Goal: Information Seeking & Learning: Learn about a topic

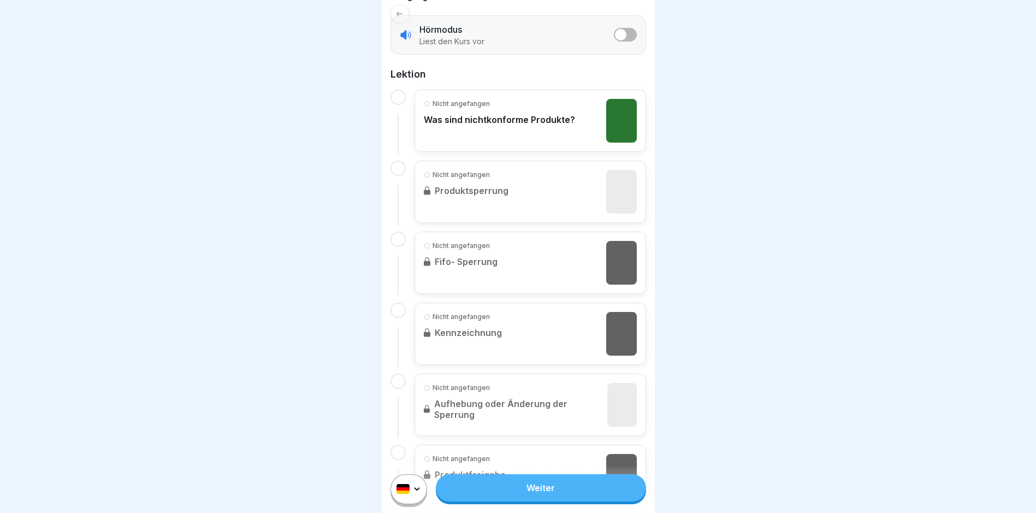
scroll to position [218, 0]
click at [535, 491] on link "Weiter" at bounding box center [541, 487] width 210 height 27
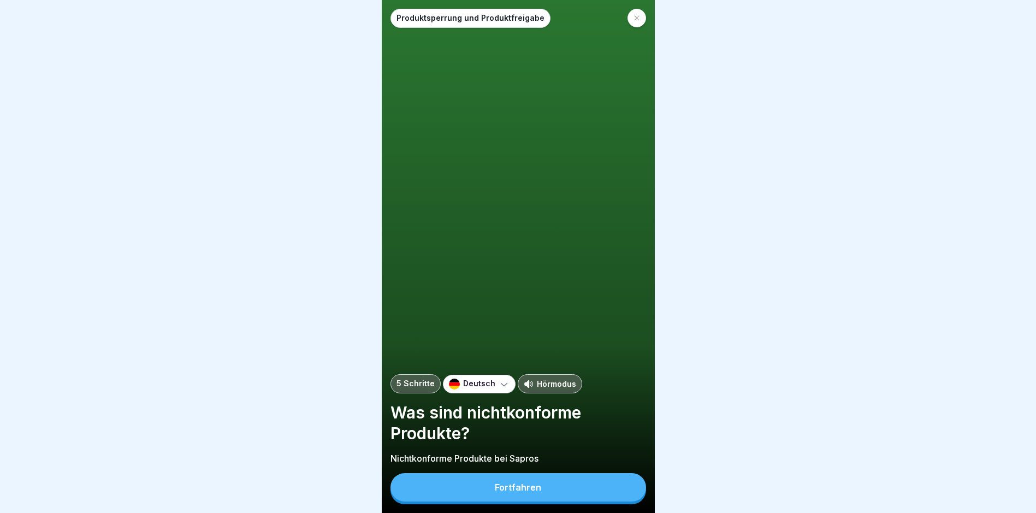
scroll to position [8, 0]
click at [492, 483] on button "Fortfahren" at bounding box center [518, 487] width 256 height 28
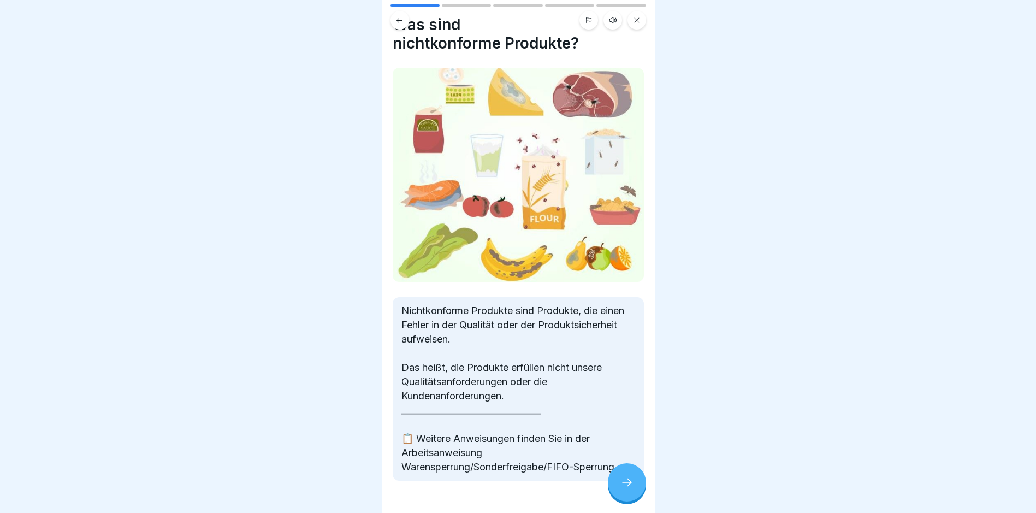
scroll to position [54, 0]
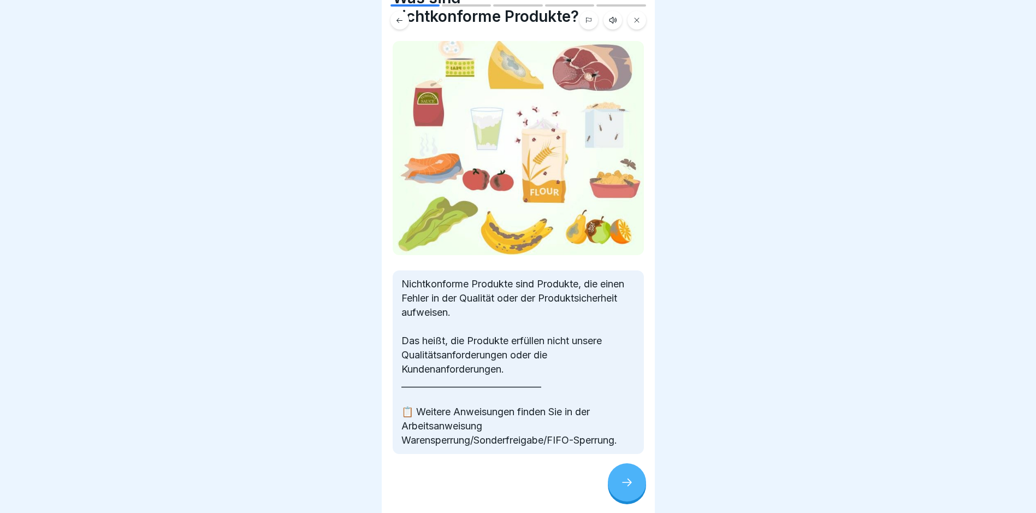
click at [629, 483] on icon at bounding box center [626, 482] width 13 height 13
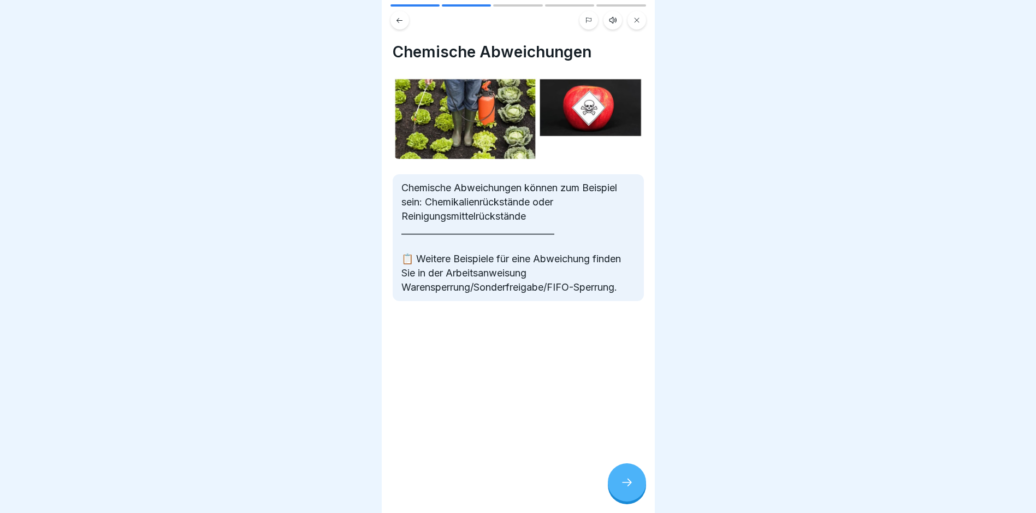
click at [629, 484] on icon at bounding box center [627, 482] width 10 height 8
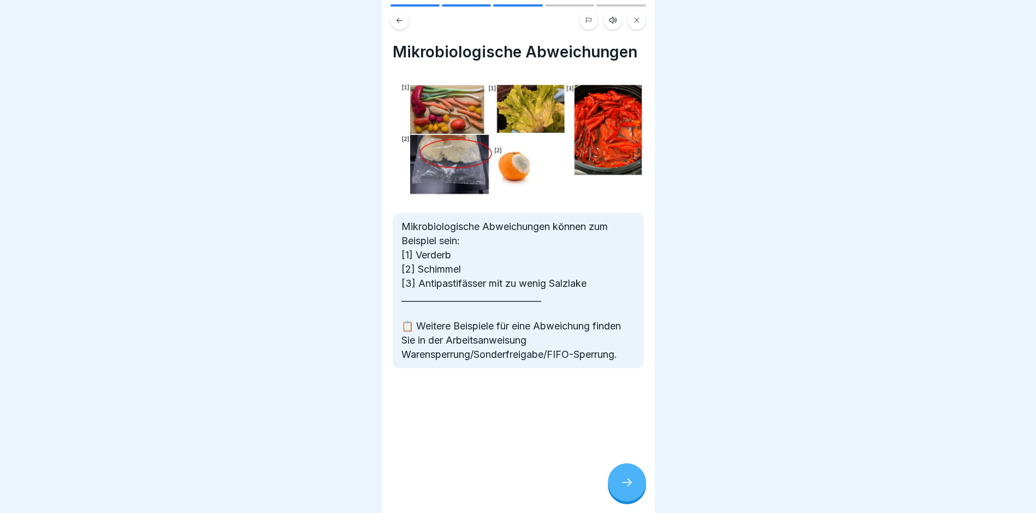
click at [629, 484] on icon at bounding box center [627, 482] width 10 height 8
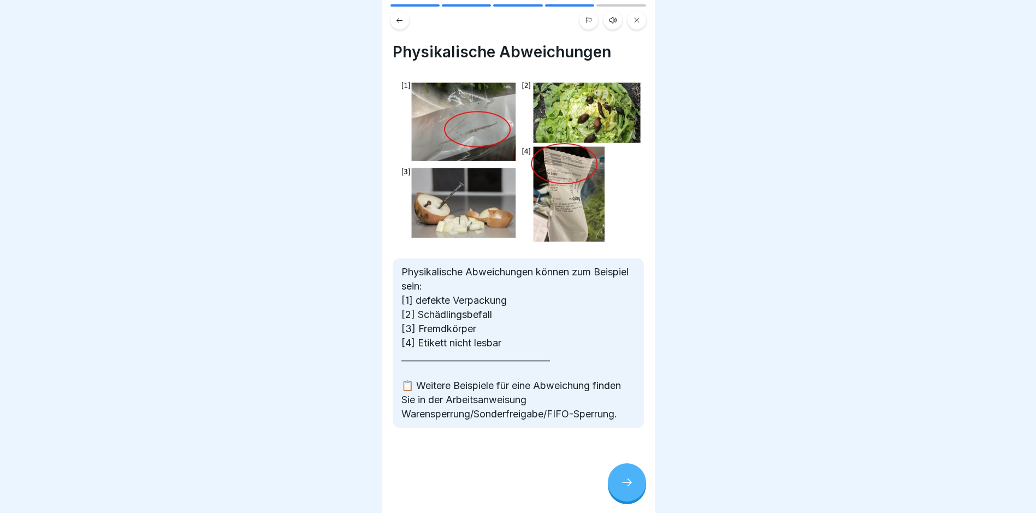
click at [627, 482] on icon at bounding box center [626, 482] width 13 height 13
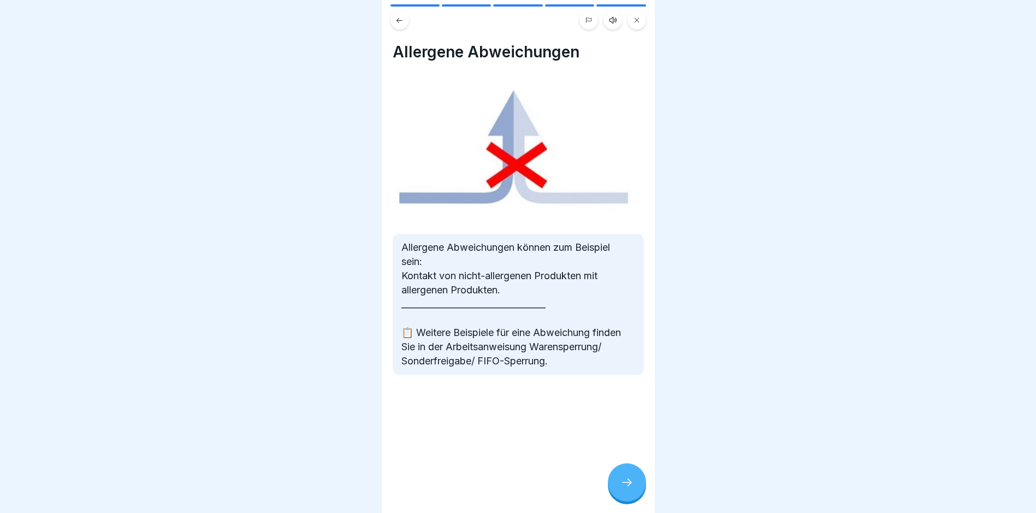
click at [629, 482] on icon at bounding box center [626, 482] width 13 height 13
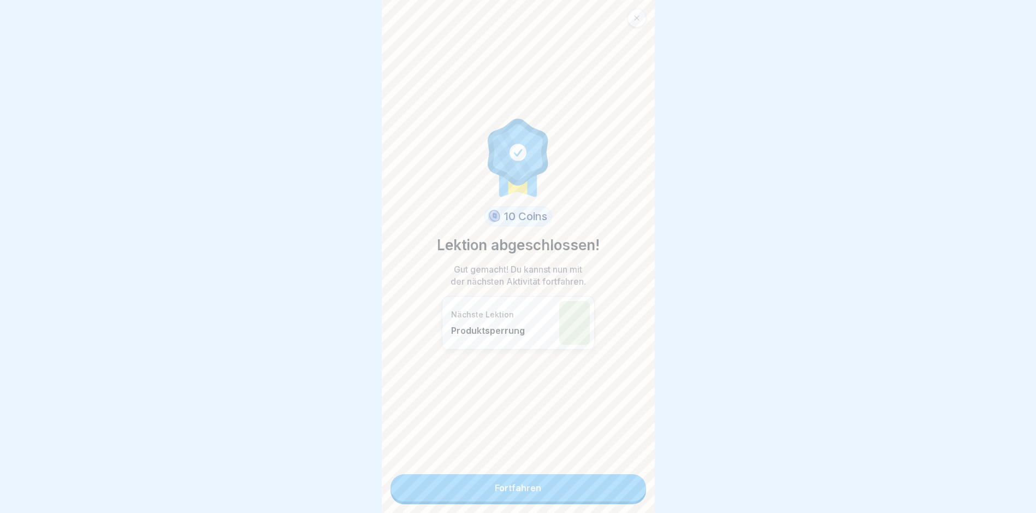
click at [578, 481] on link "Fortfahren" at bounding box center [518, 487] width 256 height 27
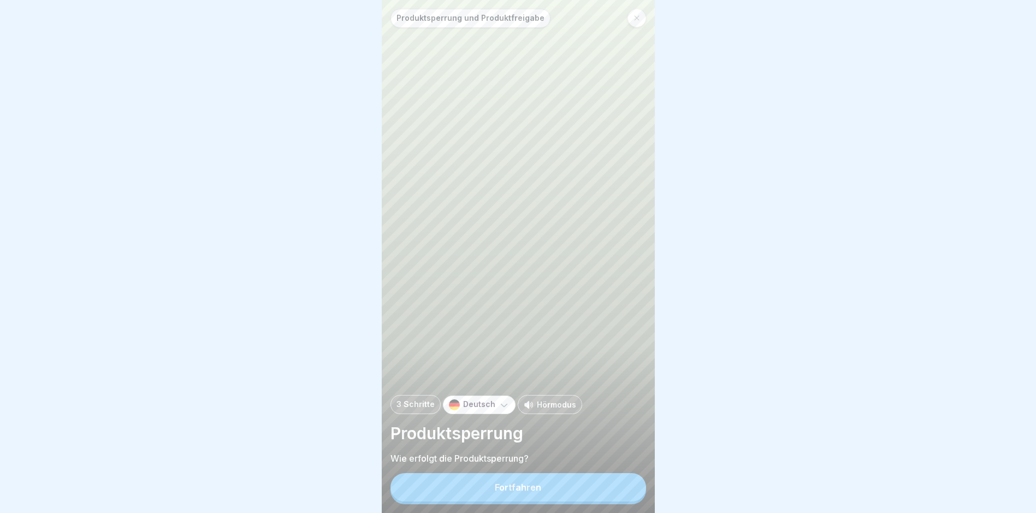
click at [527, 492] on div "Fortfahren" at bounding box center [518, 487] width 46 height 10
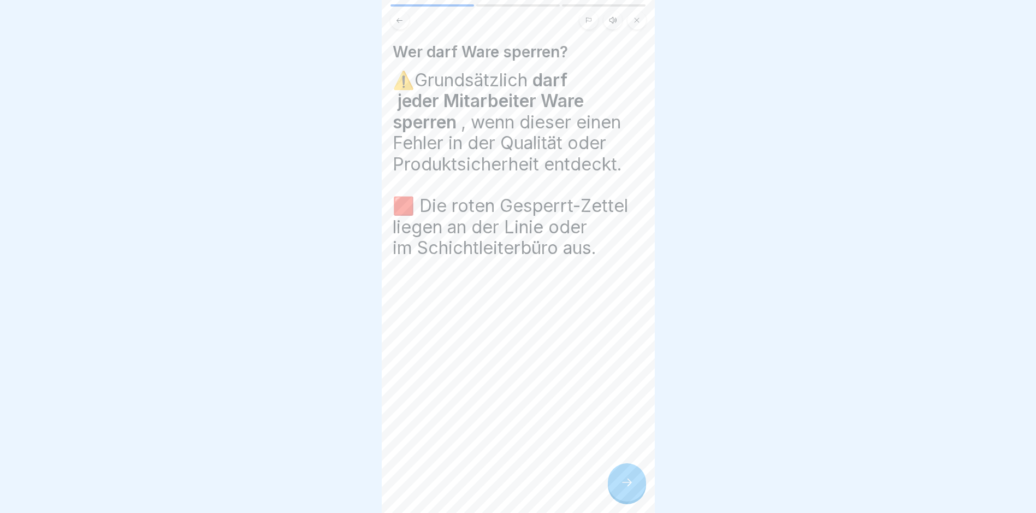
click at [627, 486] on icon at bounding box center [626, 482] width 13 height 13
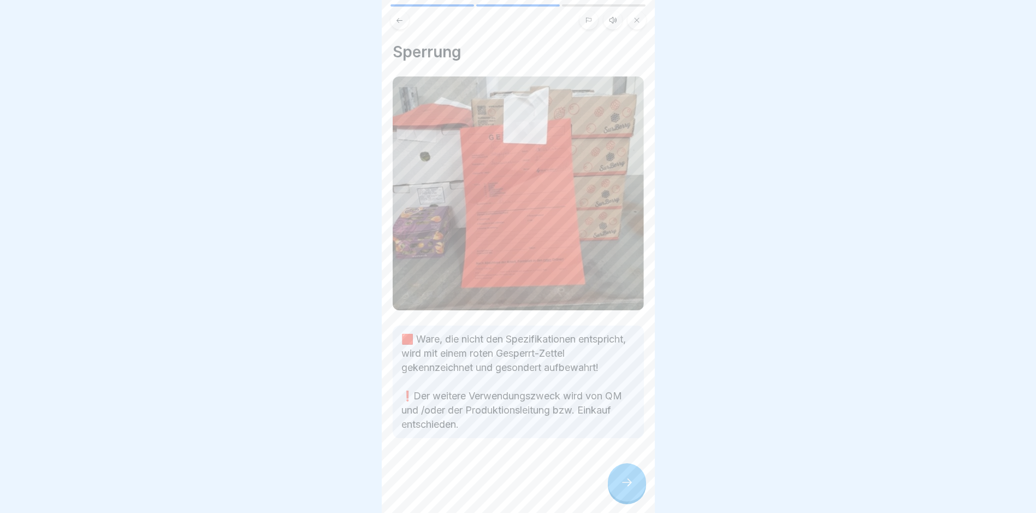
click at [624, 489] on icon at bounding box center [626, 482] width 13 height 13
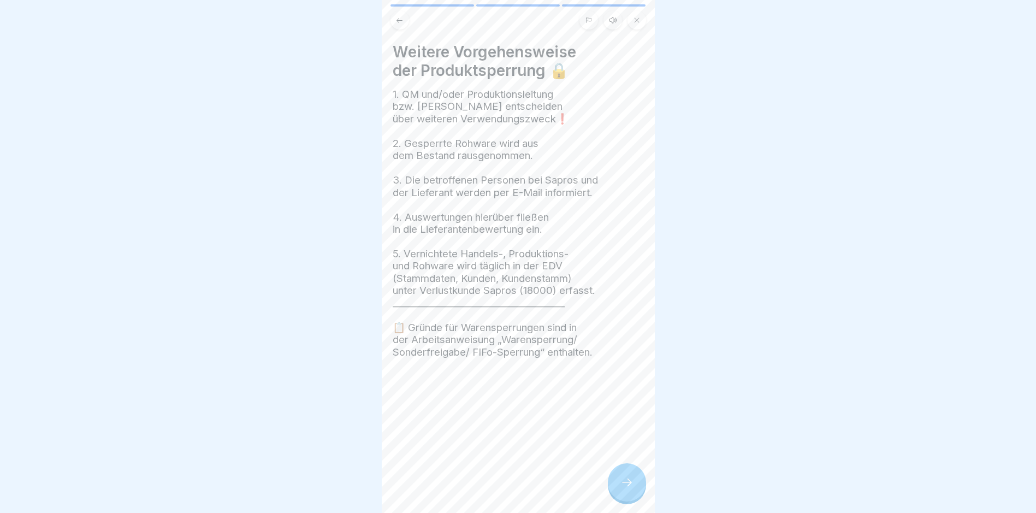
click at [623, 489] on icon at bounding box center [626, 482] width 13 height 13
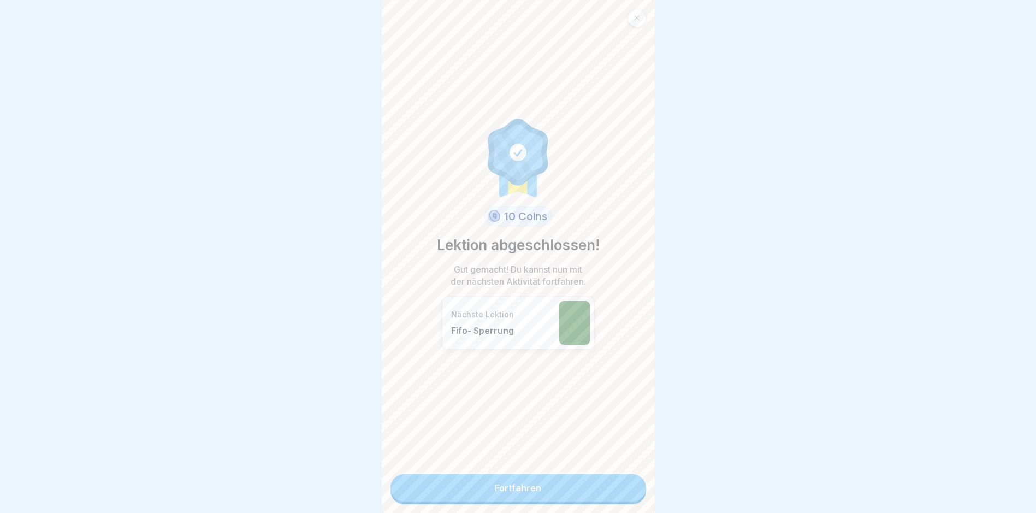
click at [574, 486] on link "Fortfahren" at bounding box center [518, 487] width 256 height 27
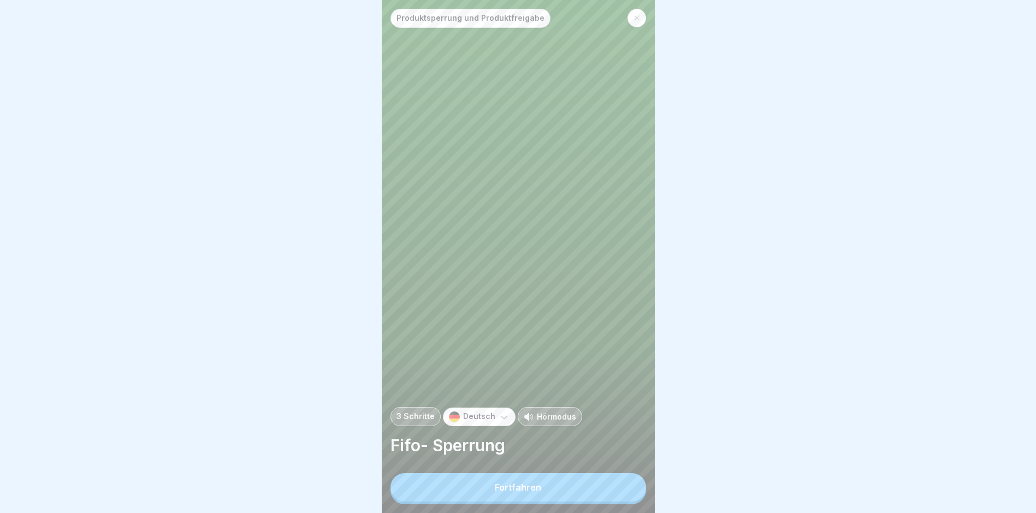
click at [573, 489] on button "Fortfahren" at bounding box center [518, 487] width 256 height 28
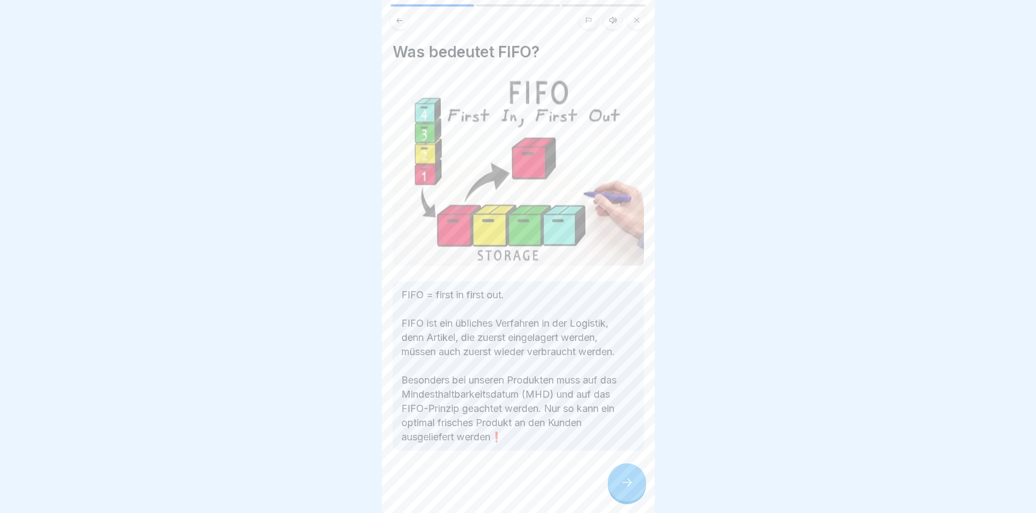
click at [632, 488] on icon at bounding box center [626, 482] width 13 height 13
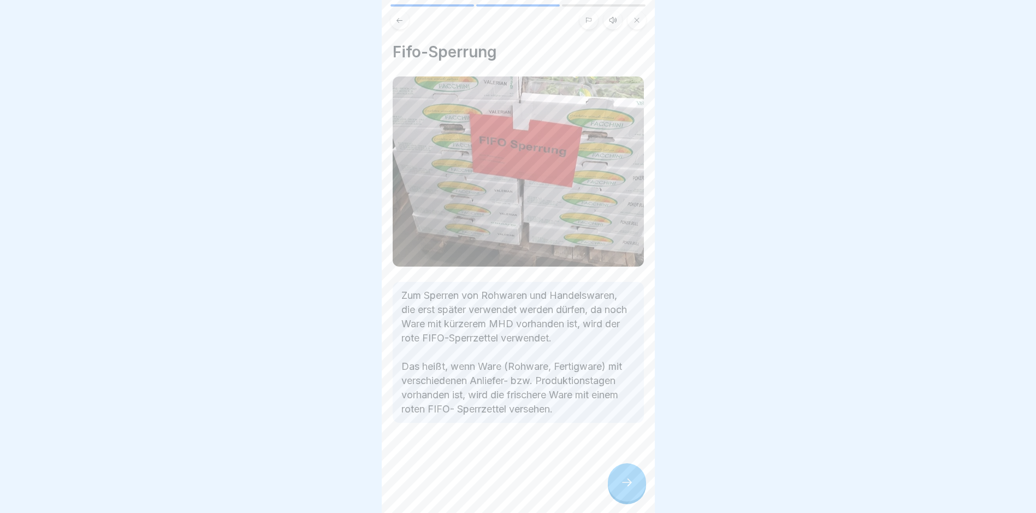
click at [632, 489] on icon at bounding box center [626, 482] width 13 height 13
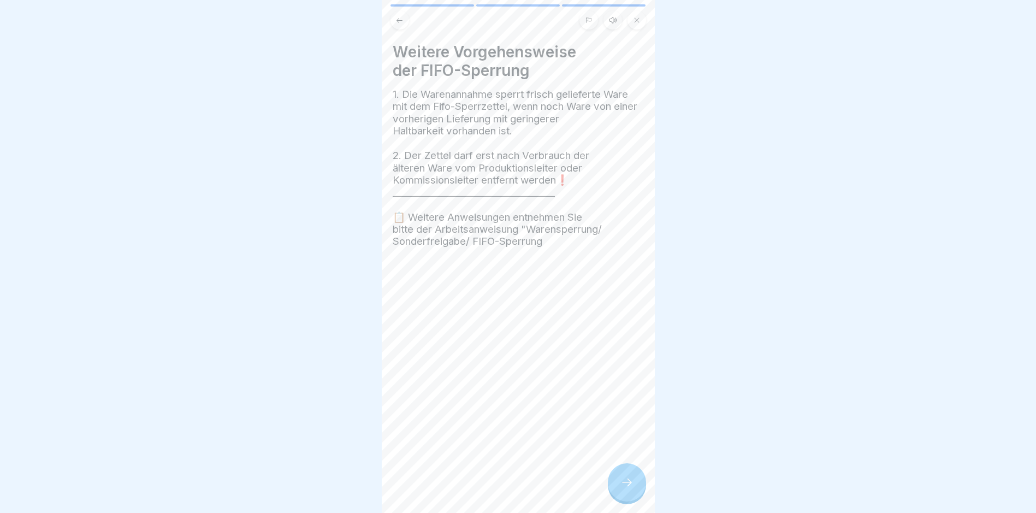
click at [633, 497] on div at bounding box center [627, 482] width 38 height 38
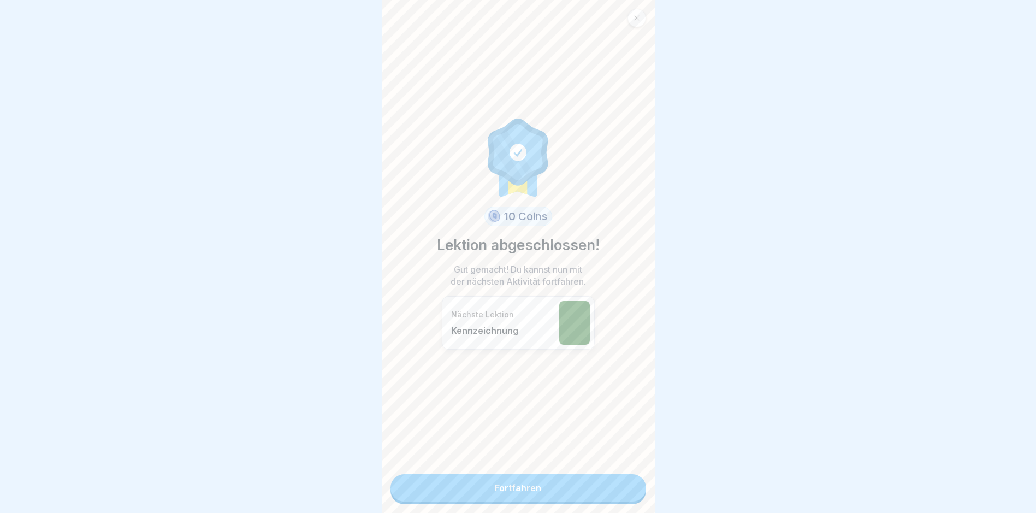
click at [593, 485] on link "Fortfahren" at bounding box center [518, 487] width 256 height 27
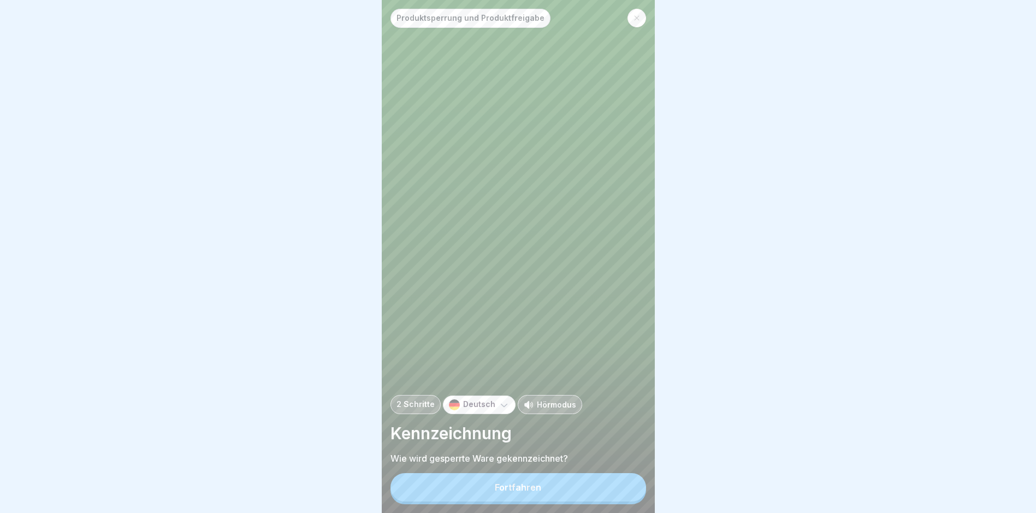
click at [534, 491] on div "Fortfahren" at bounding box center [518, 487] width 46 height 10
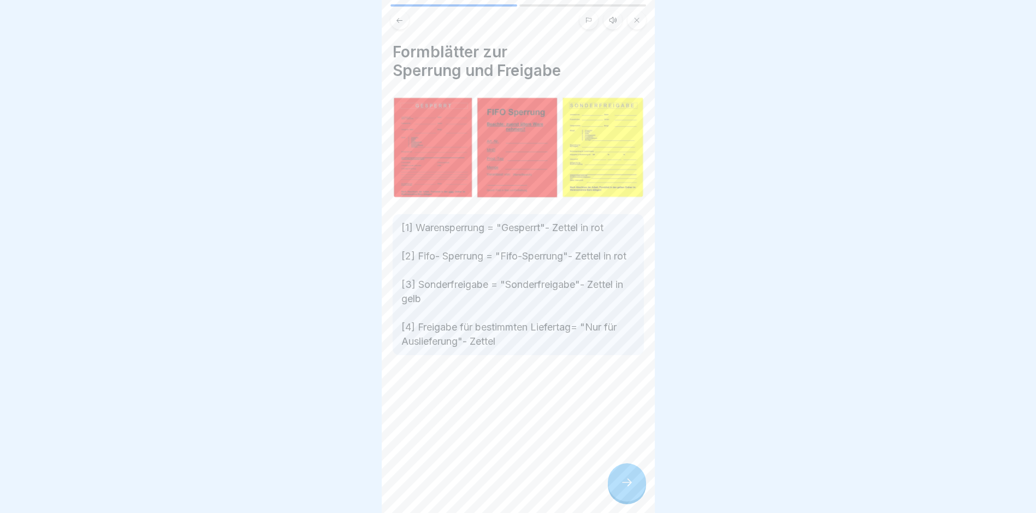
click at [452, 337] on p "[1] Warensperrung = "Gesperrt"- Zettel in rot [2] Fifo- Sperrung = "Fifo-Sperru…" at bounding box center [518, 285] width 234 height 128
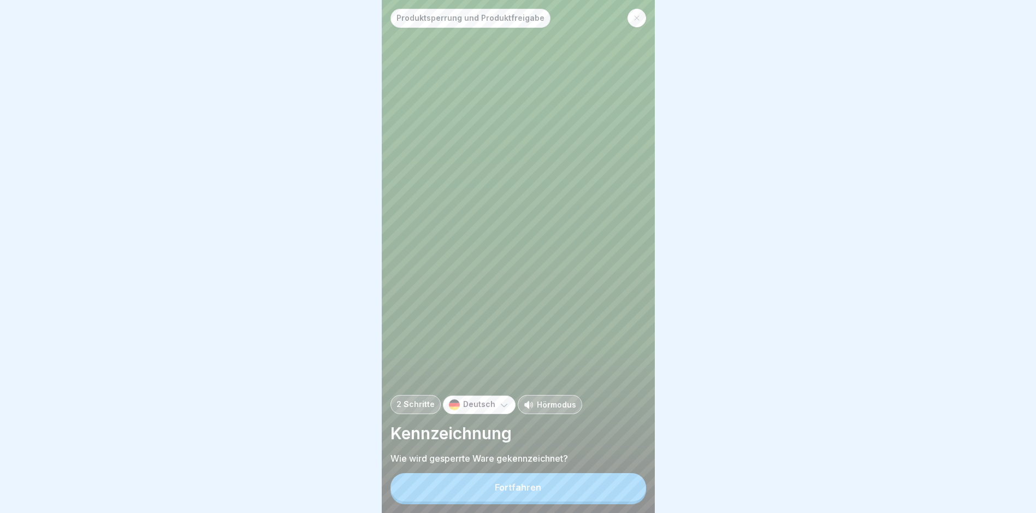
click at [551, 504] on div "Fortfahren" at bounding box center [518, 488] width 256 height 31
click at [542, 492] on button "Fortfahren" at bounding box center [518, 487] width 256 height 28
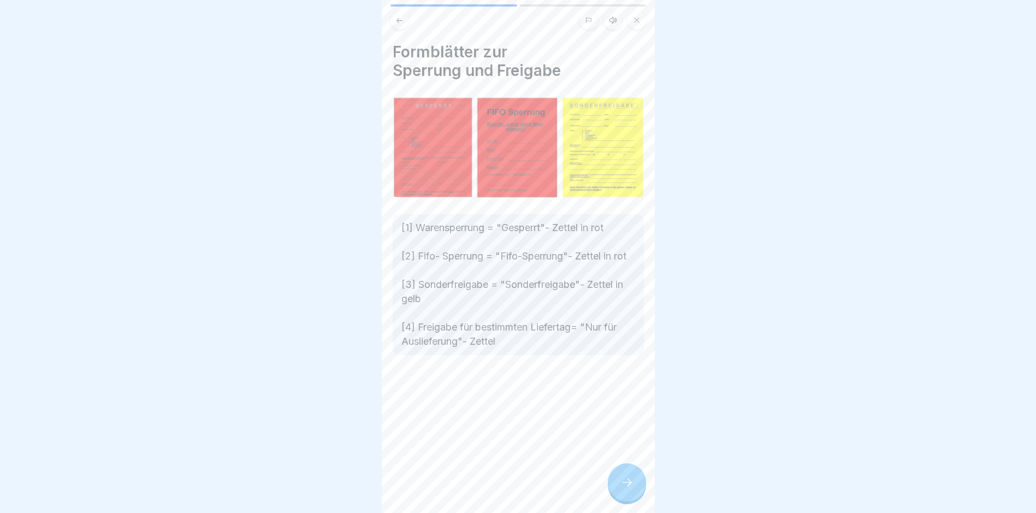
click at [638, 478] on div at bounding box center [627, 482] width 38 height 38
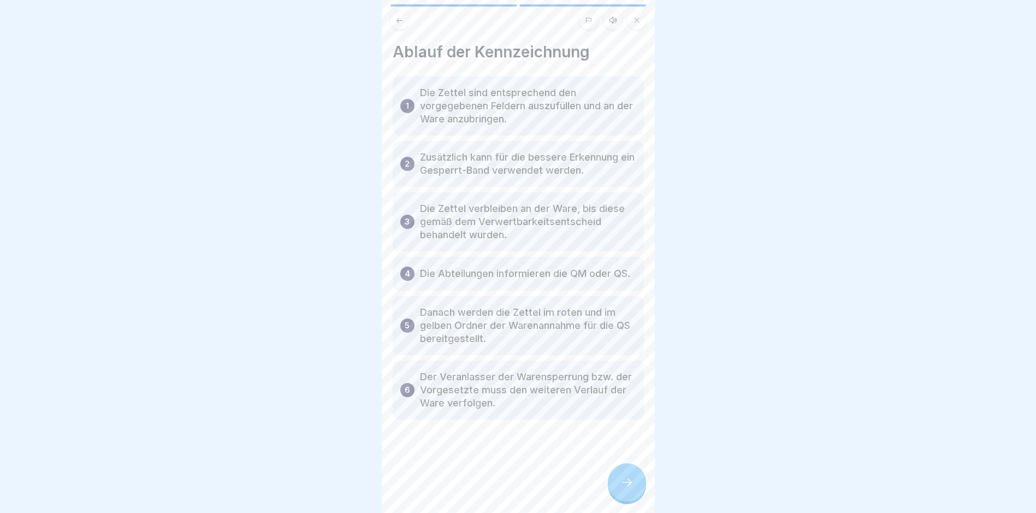
click at [621, 489] on icon at bounding box center [626, 482] width 13 height 13
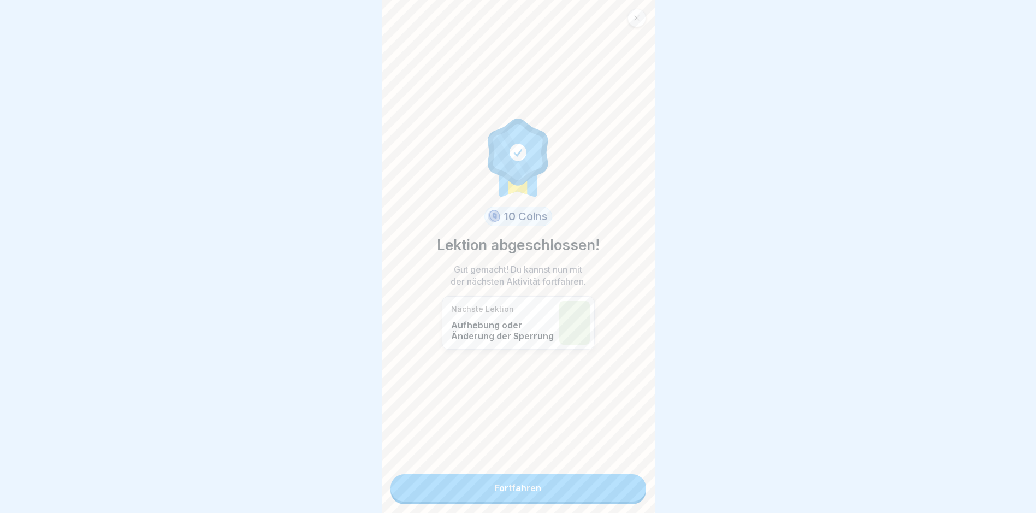
click at [539, 489] on link "Fortfahren" at bounding box center [518, 487] width 256 height 27
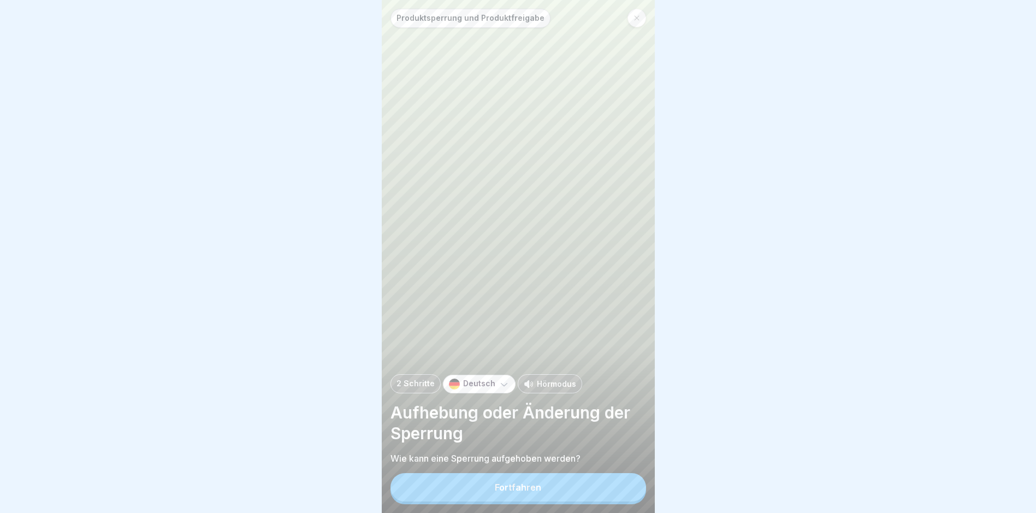
click at [497, 492] on div "Fortfahren" at bounding box center [518, 487] width 46 height 10
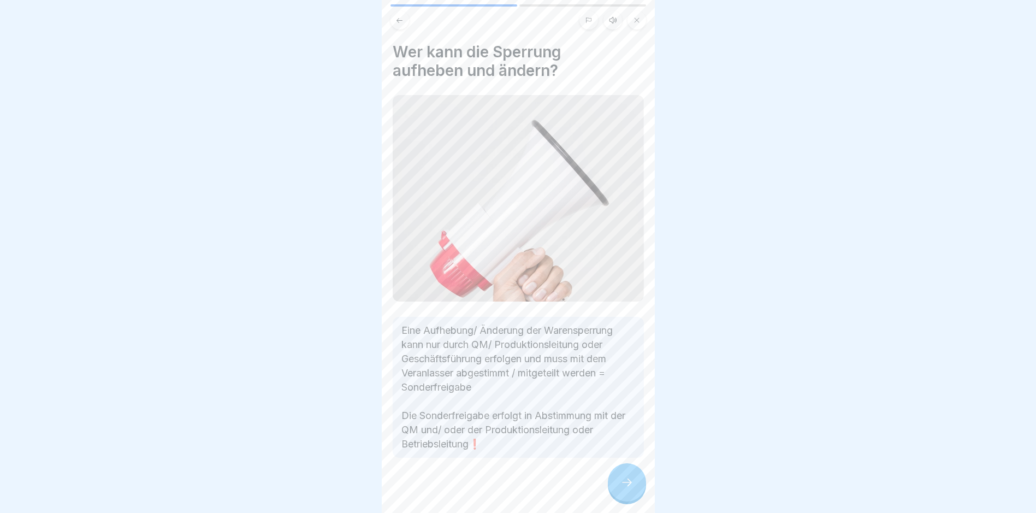
click at [623, 478] on div at bounding box center [627, 482] width 38 height 38
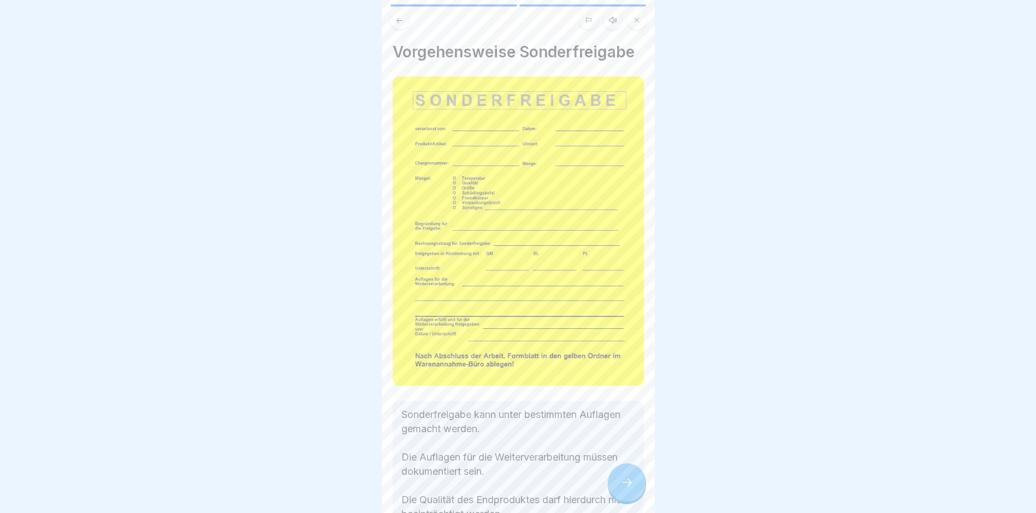
click at [625, 487] on icon at bounding box center [626, 482] width 13 height 13
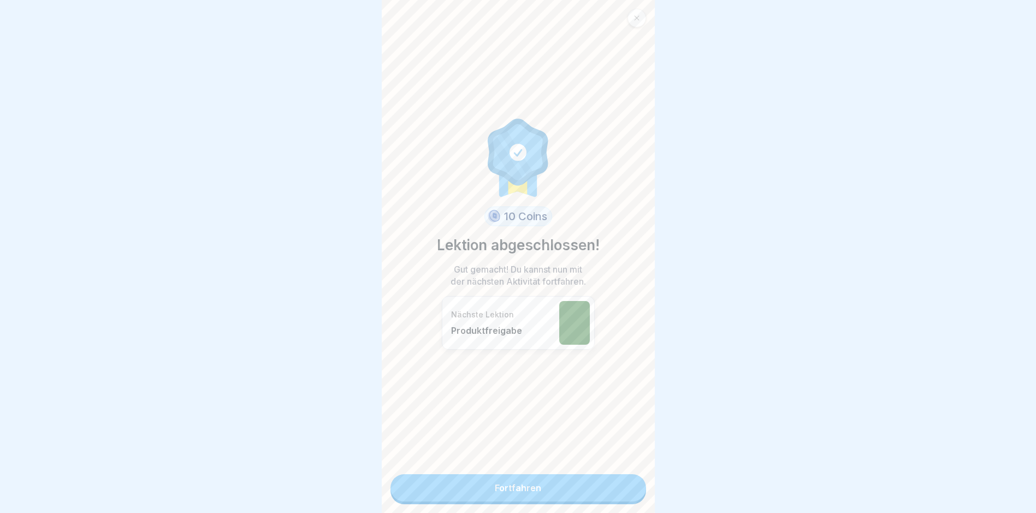
click at [492, 480] on link "Fortfahren" at bounding box center [518, 487] width 256 height 27
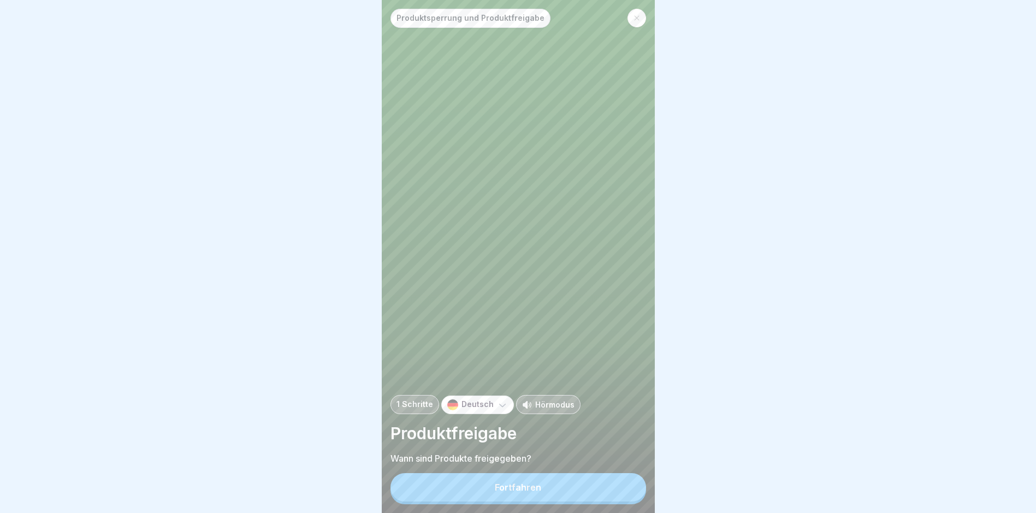
click at [515, 492] on div "Fortfahren" at bounding box center [518, 487] width 46 height 10
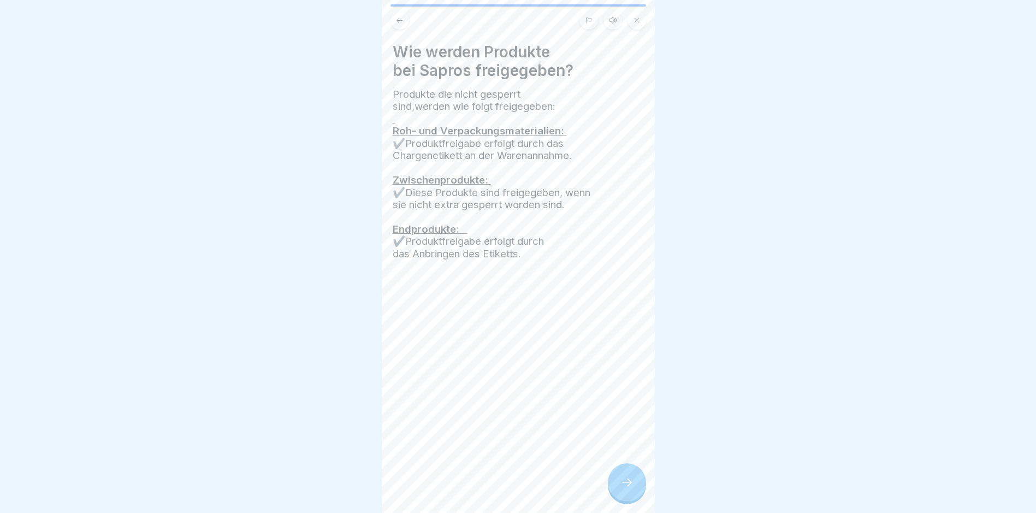
click at [631, 485] on div at bounding box center [627, 482] width 38 height 38
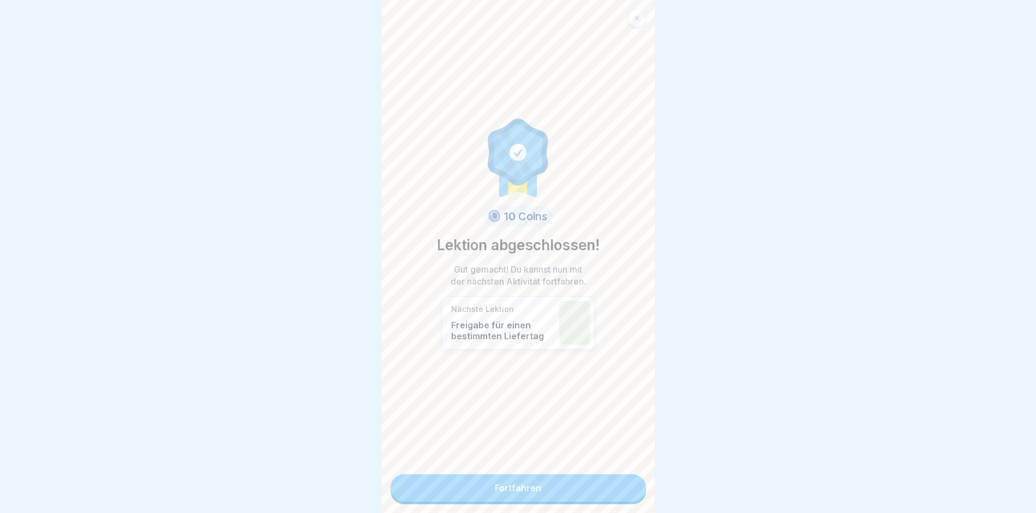
click at [527, 490] on link "Fortfahren" at bounding box center [518, 487] width 256 height 27
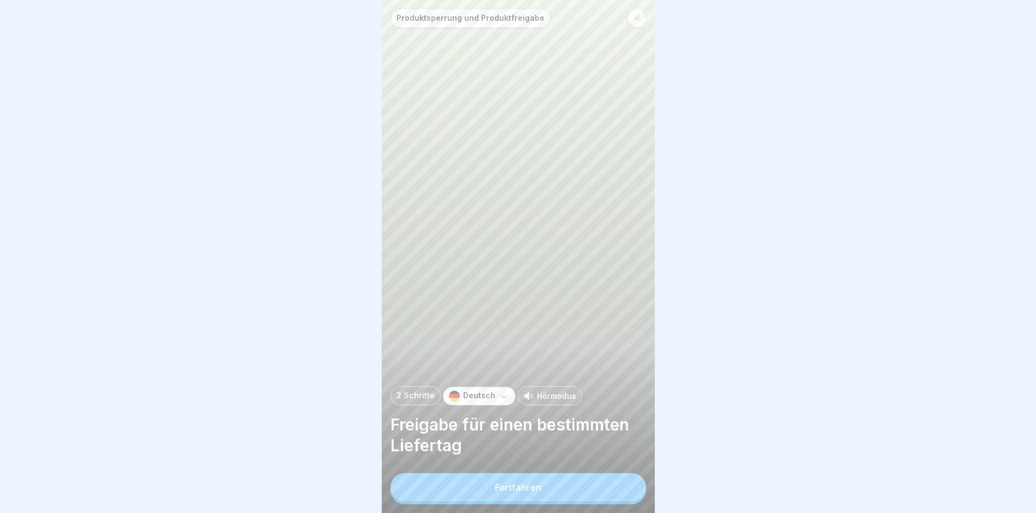
click at [514, 492] on div "Fortfahren" at bounding box center [518, 487] width 46 height 10
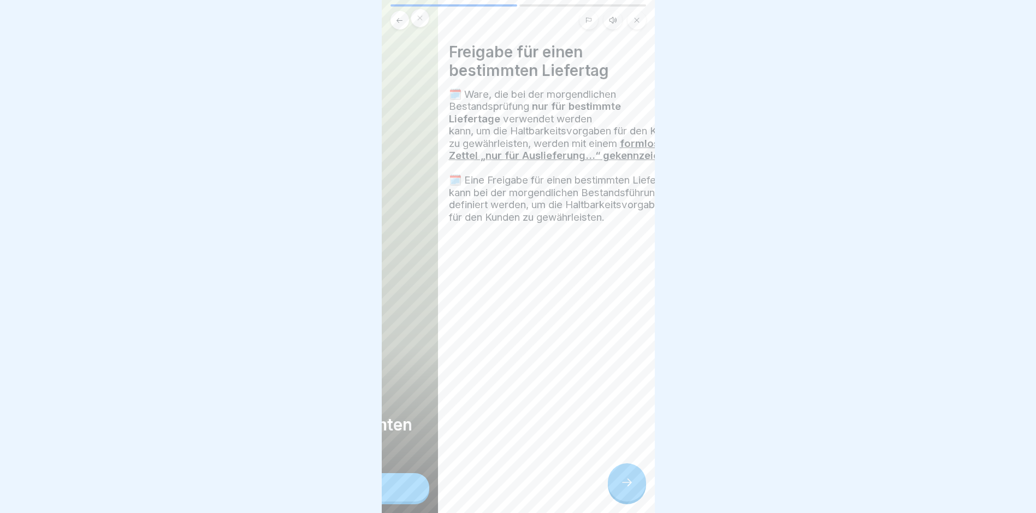
click at [449, 126] on div "🗓️ Ware, die bei der morgendlichen Bestandsprüfung nur für bestimmte Liefertage…" at bounding box center [574, 155] width 251 height 135
